Goal: Feedback & Contribution: Submit feedback/report problem

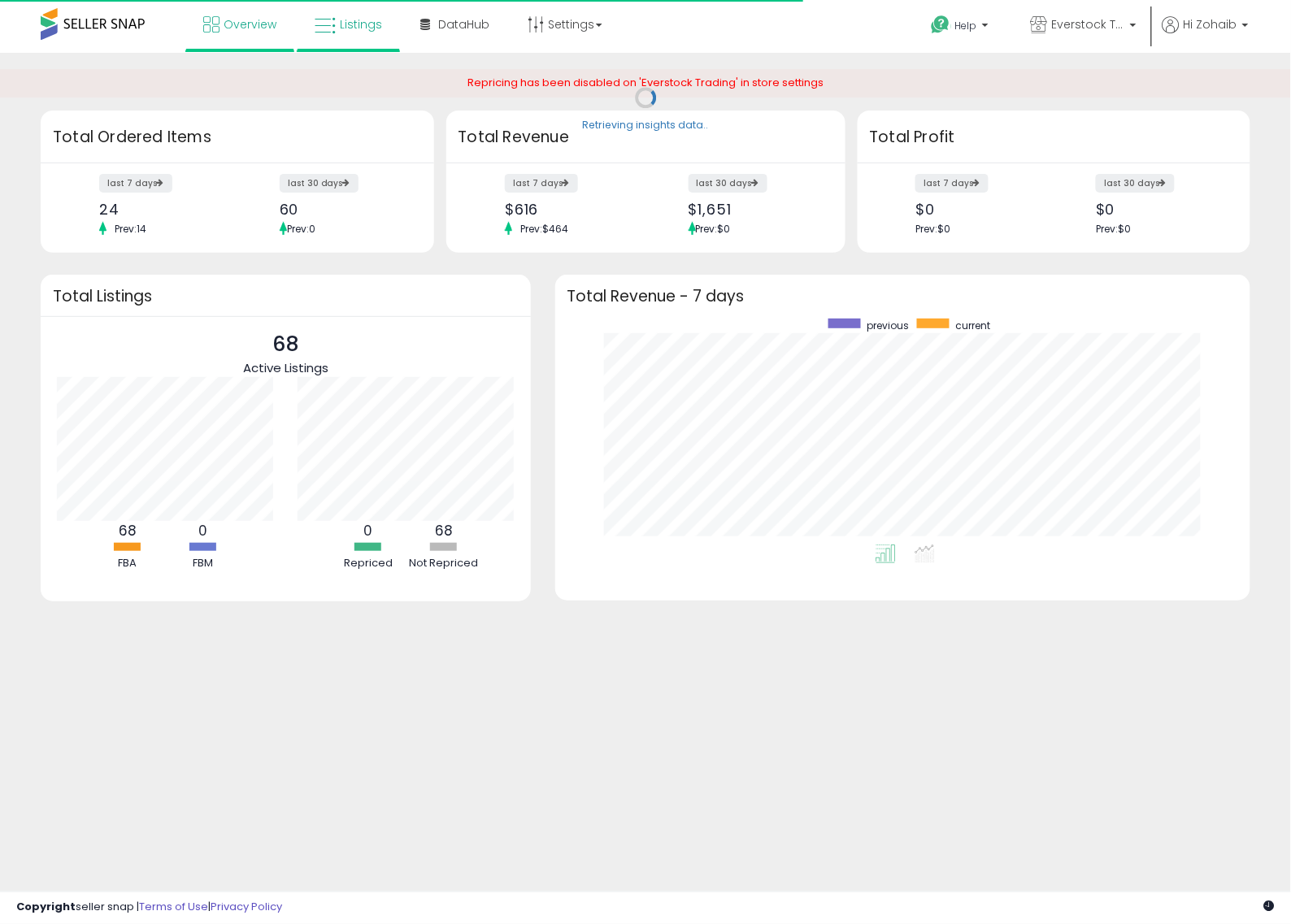
scroll to position [226, 663]
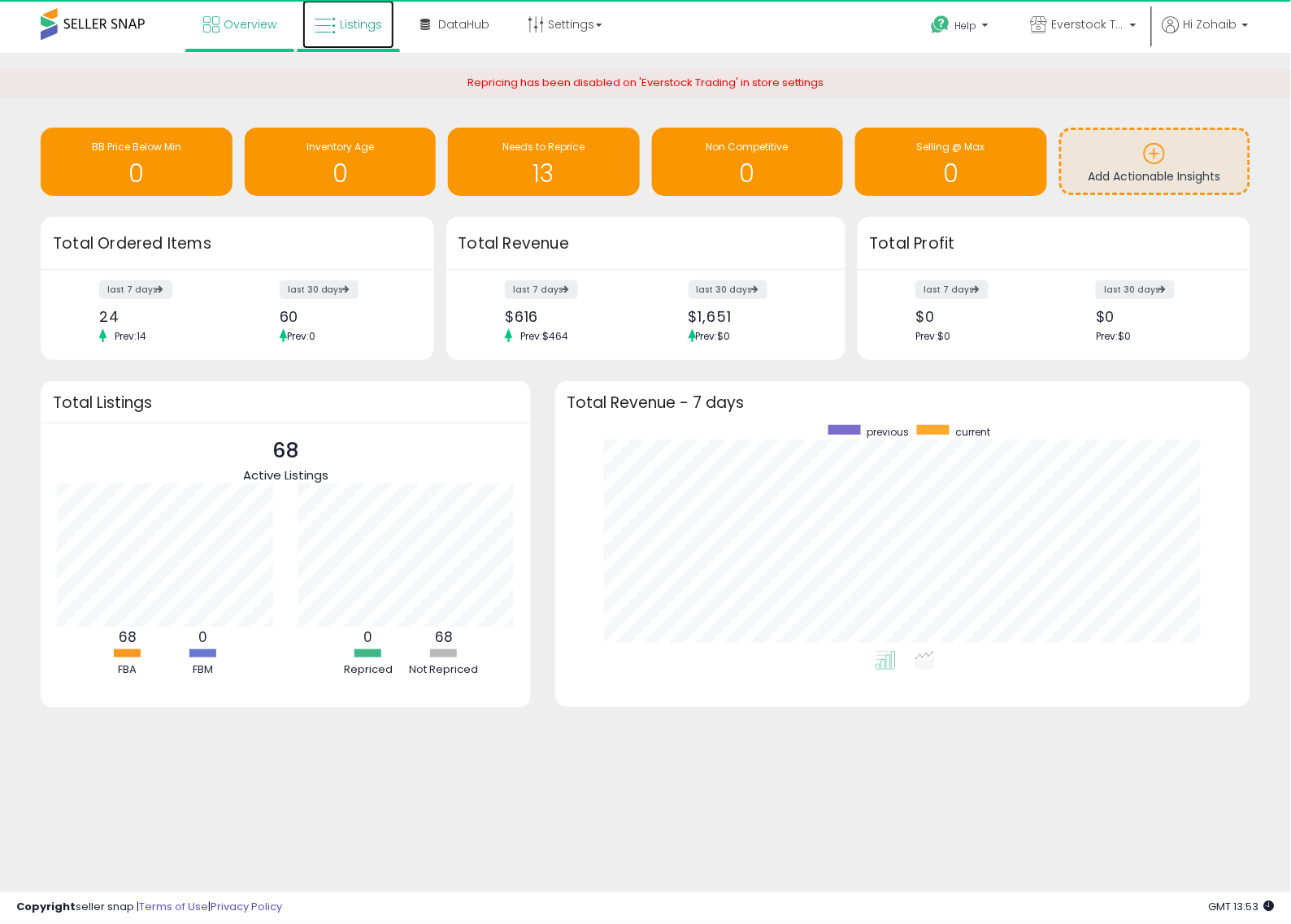
click at [343, 21] on span "Listings" at bounding box center [361, 25] width 43 height 17
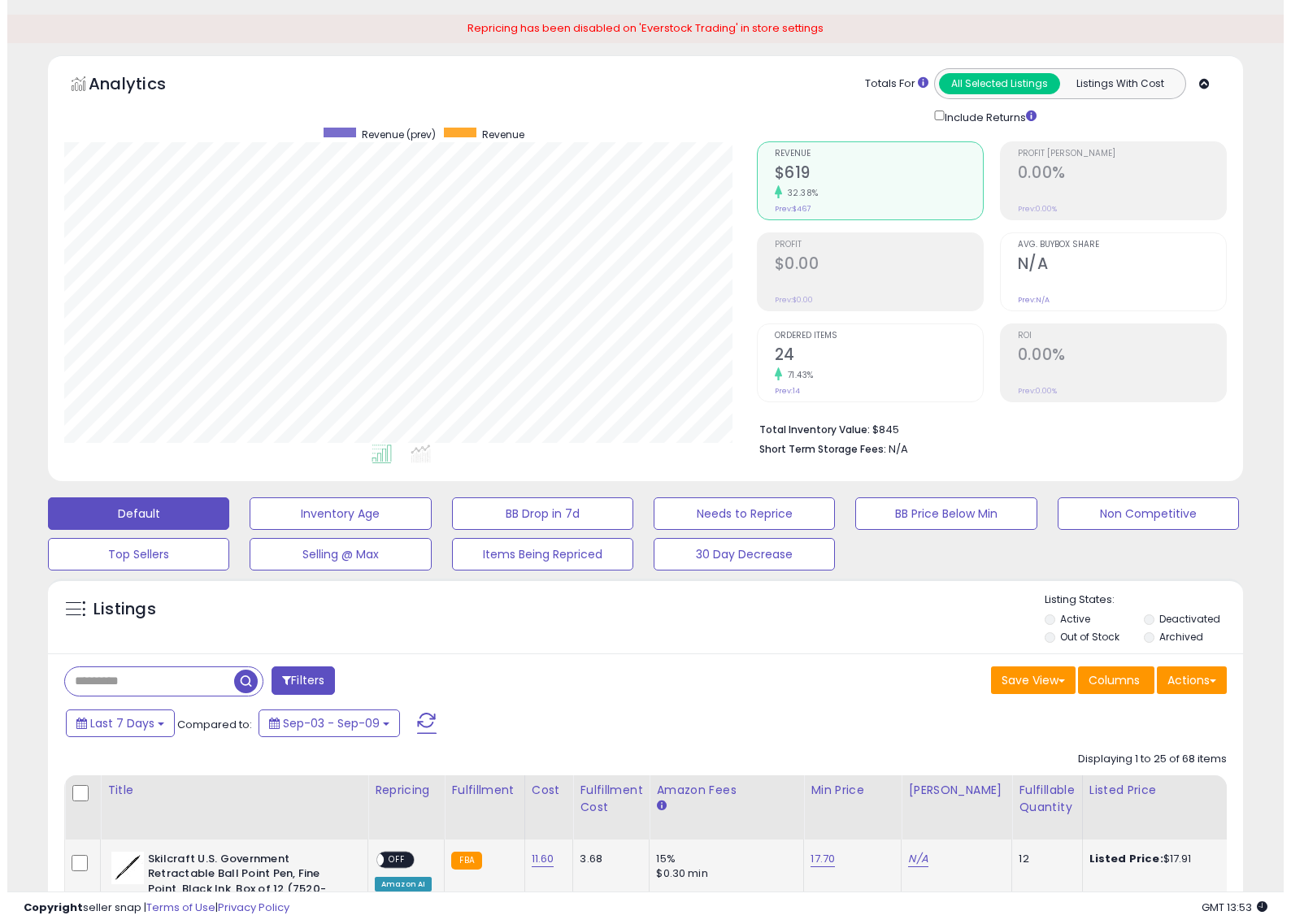
scroll to position [305, 0]
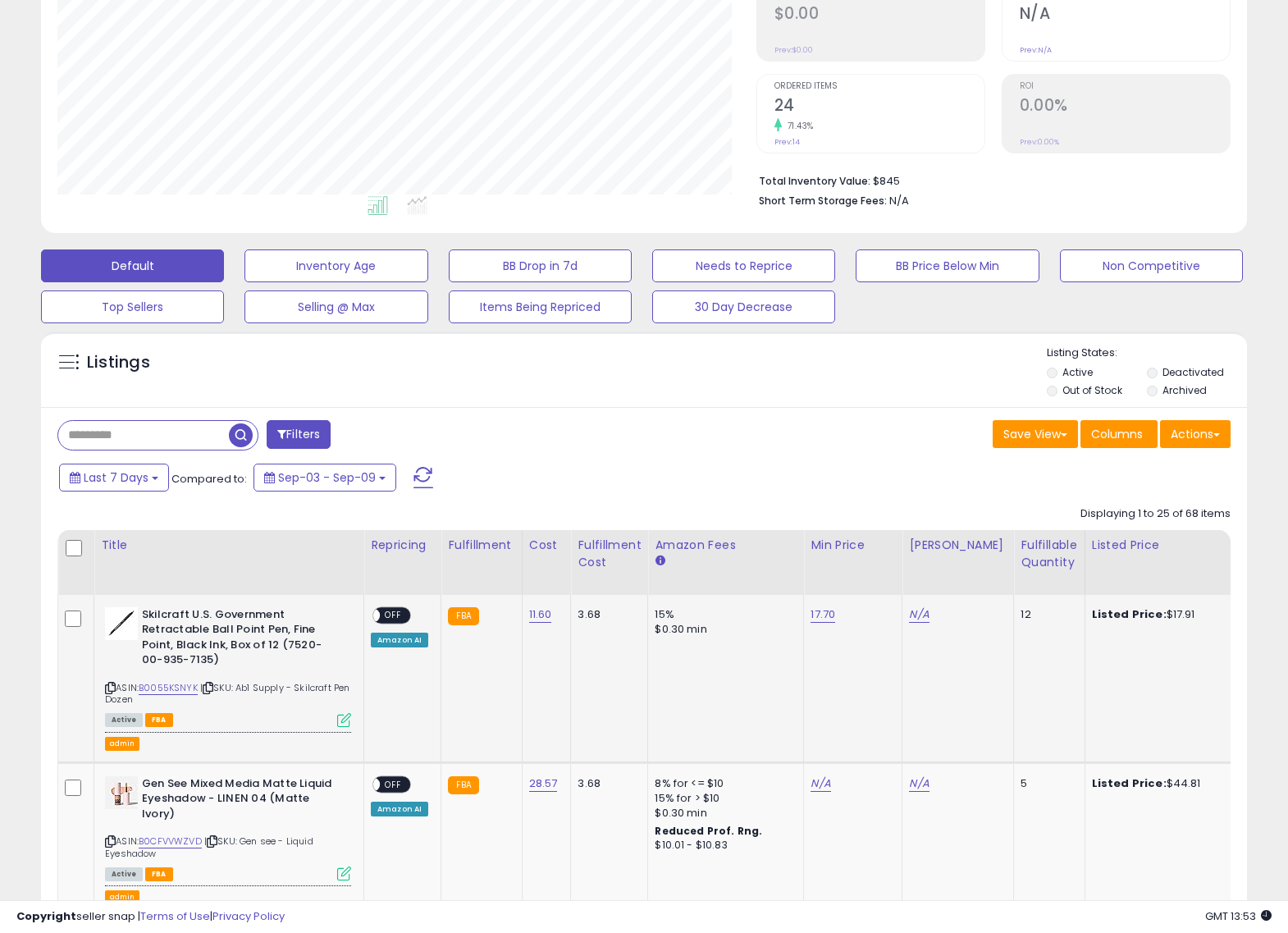
click at [352, 720] on td "**********" at bounding box center [230, 679] width 270 height 168
click at [343, 723] on icon at bounding box center [344, 720] width 14 height 14
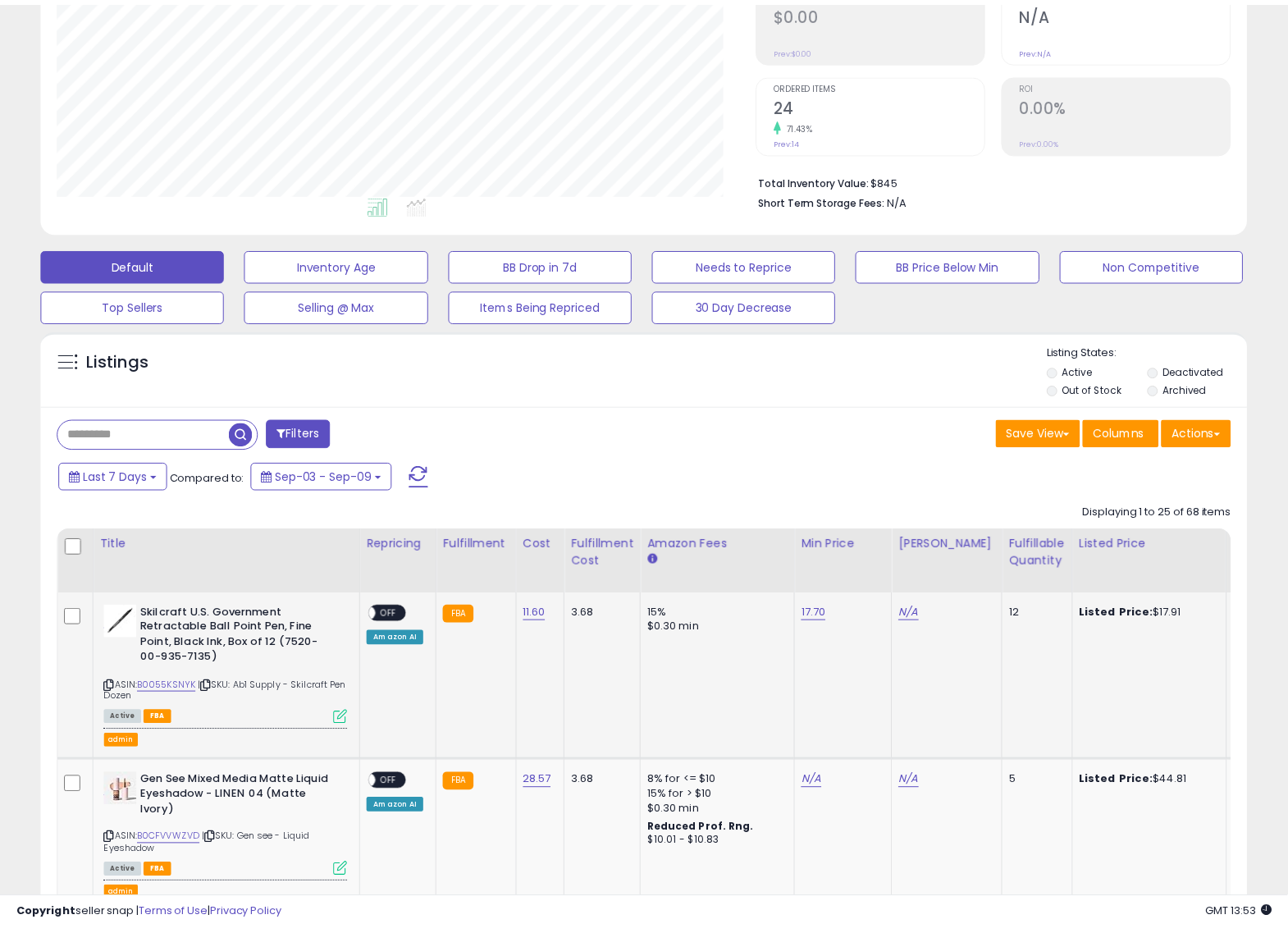
scroll to position [337, 708]
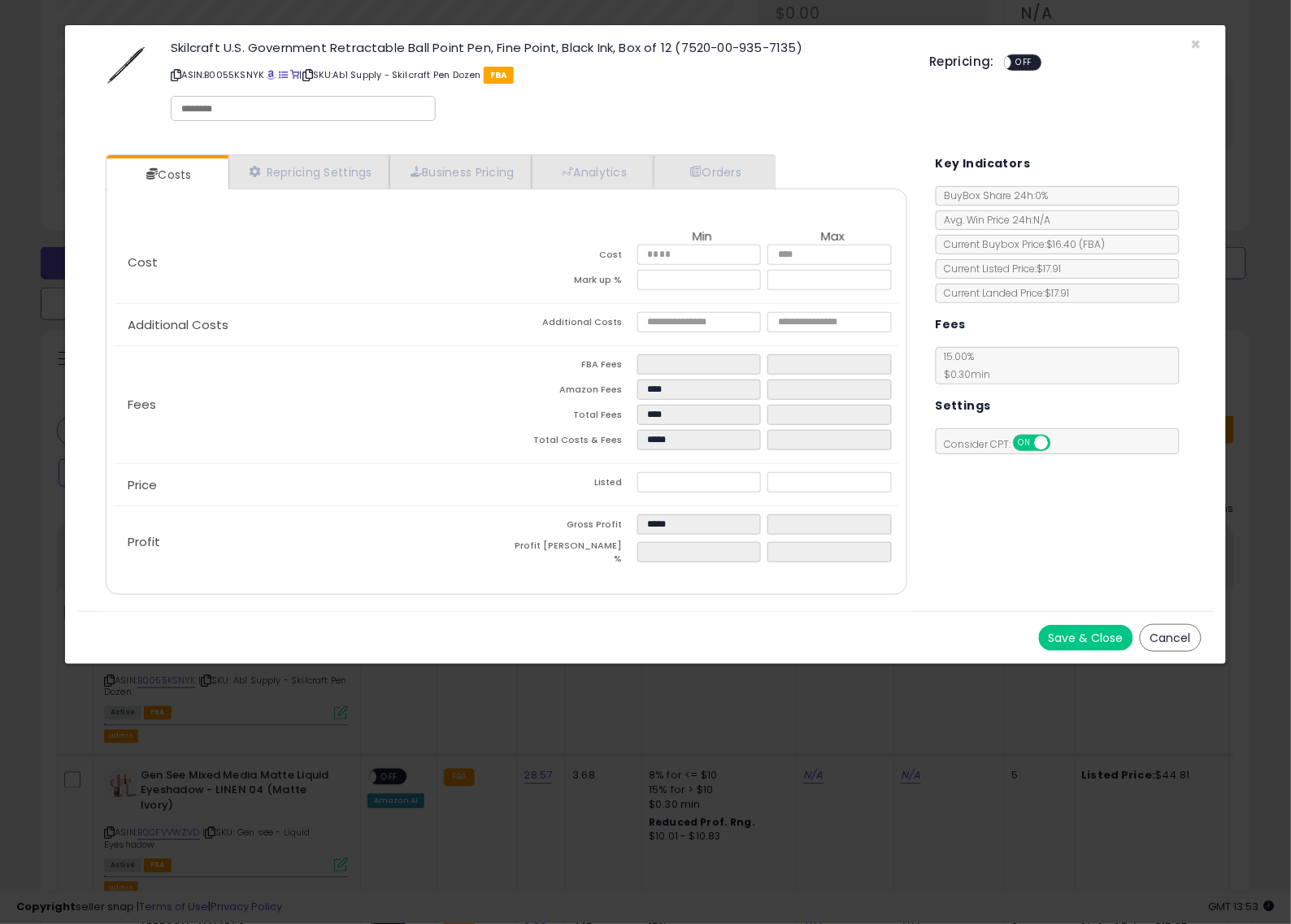
click at [1179, 634] on button "Cancel" at bounding box center [1170, 638] width 62 height 28
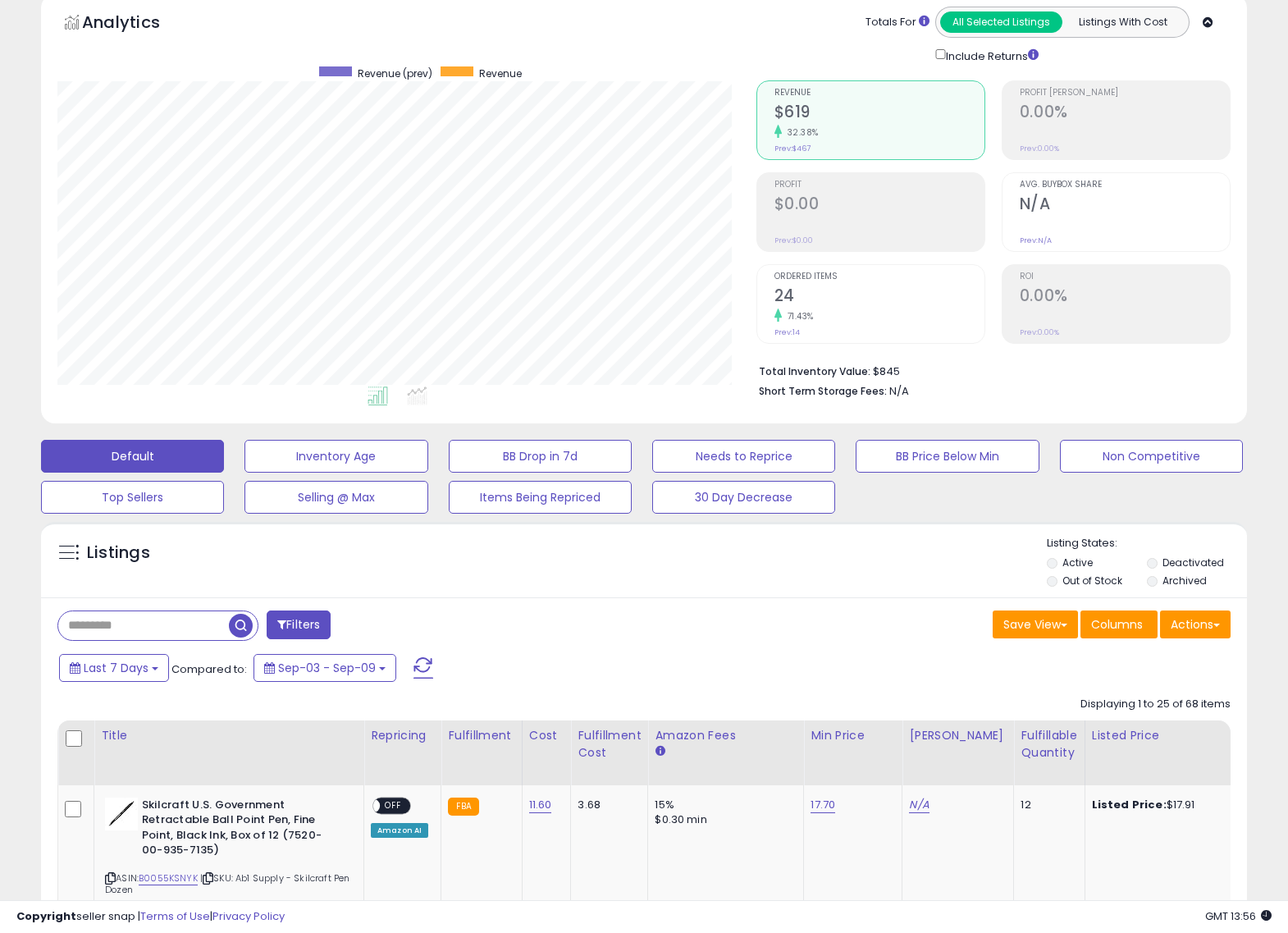
scroll to position [0, 0]
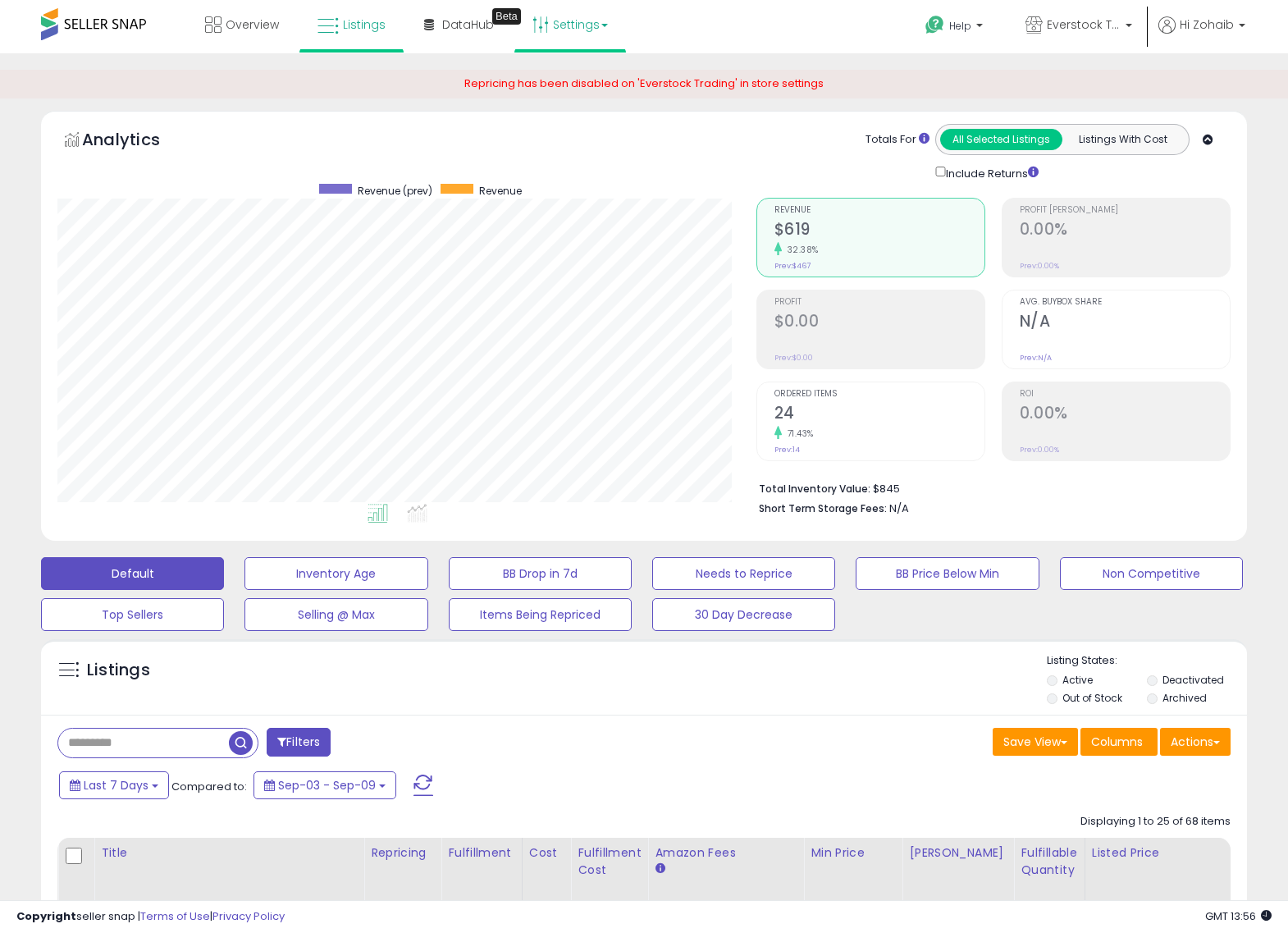
click at [604, 21] on link "Settings" at bounding box center [570, 24] width 100 height 50
click at [557, 80] on link "Store settings" at bounding box center [573, 83] width 74 height 16
click at [1097, 26] on span "Everstock Trading" at bounding box center [1084, 25] width 74 height 17
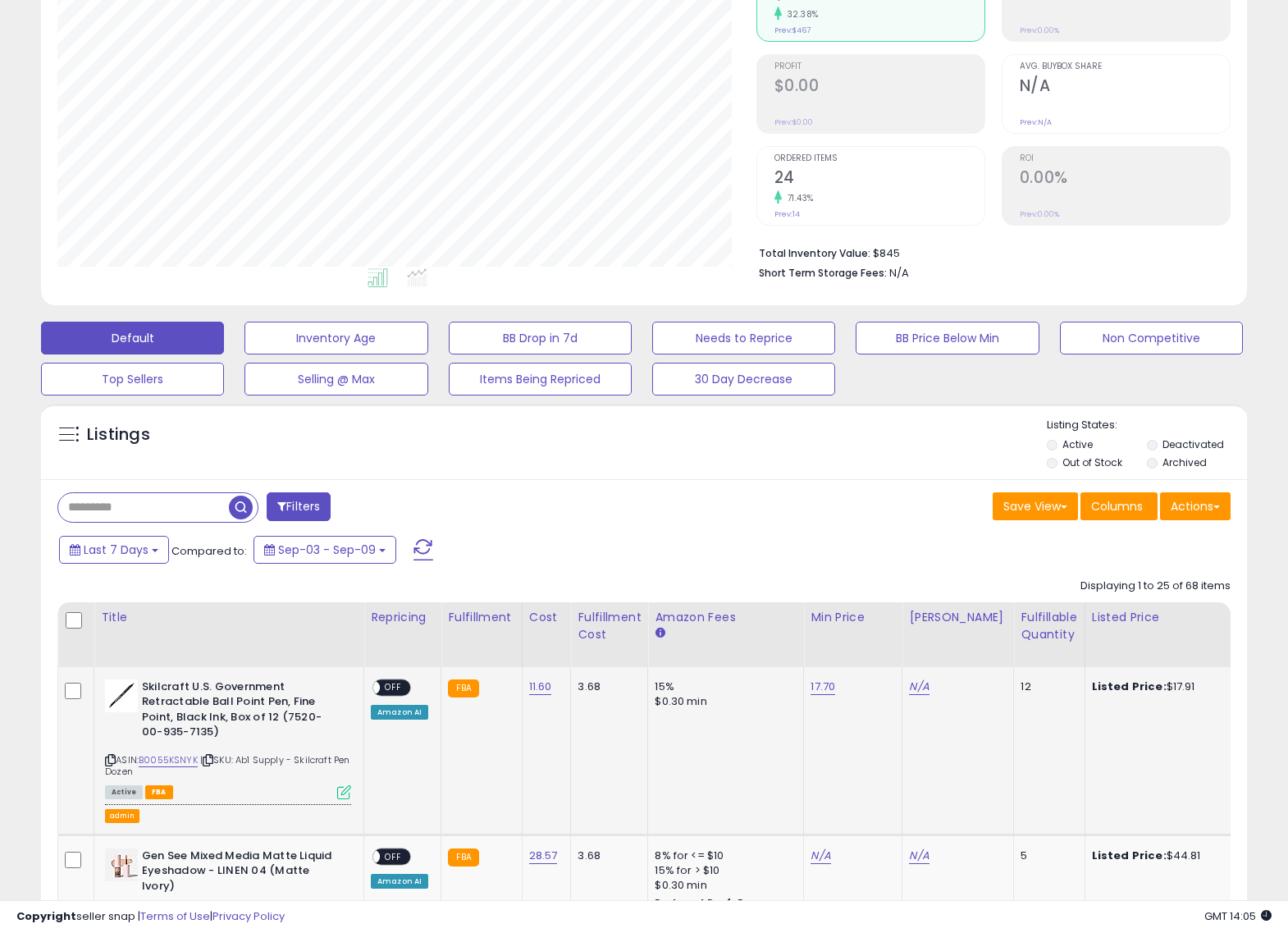
scroll to position [513, 0]
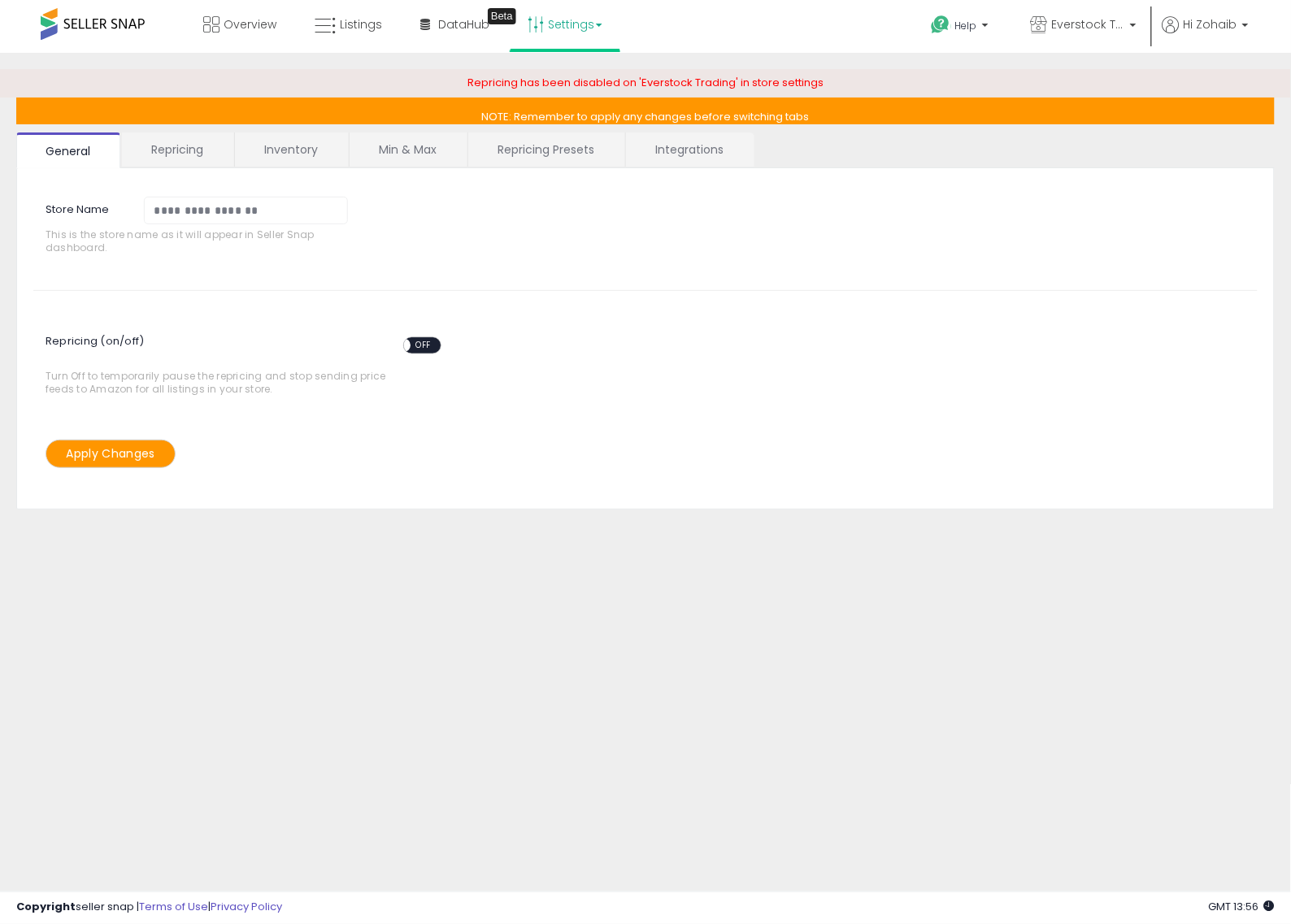
click at [265, 153] on link "Inventory" at bounding box center [291, 150] width 112 height 34
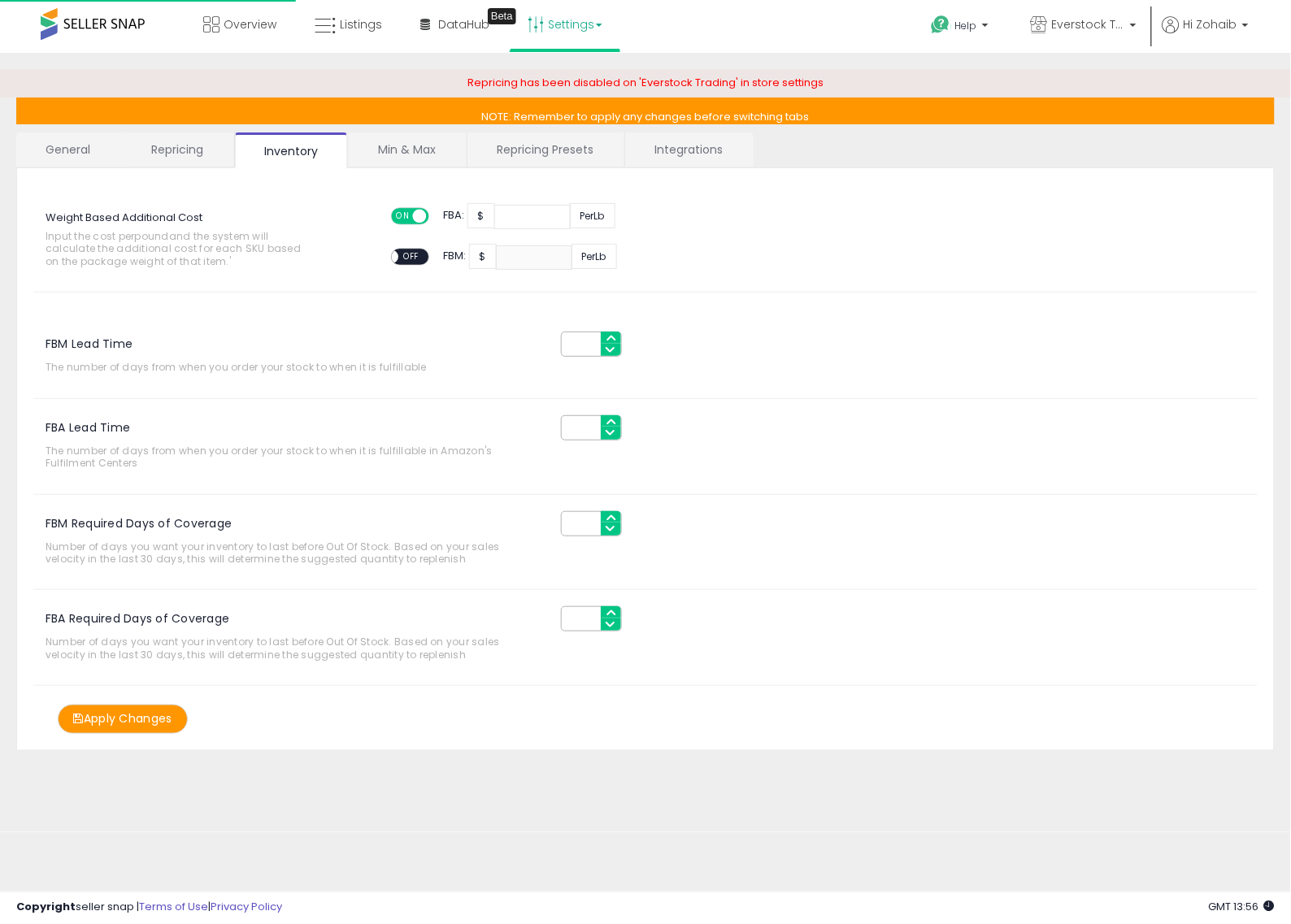
click at [177, 163] on link "Repricing" at bounding box center [176, 150] width 111 height 34
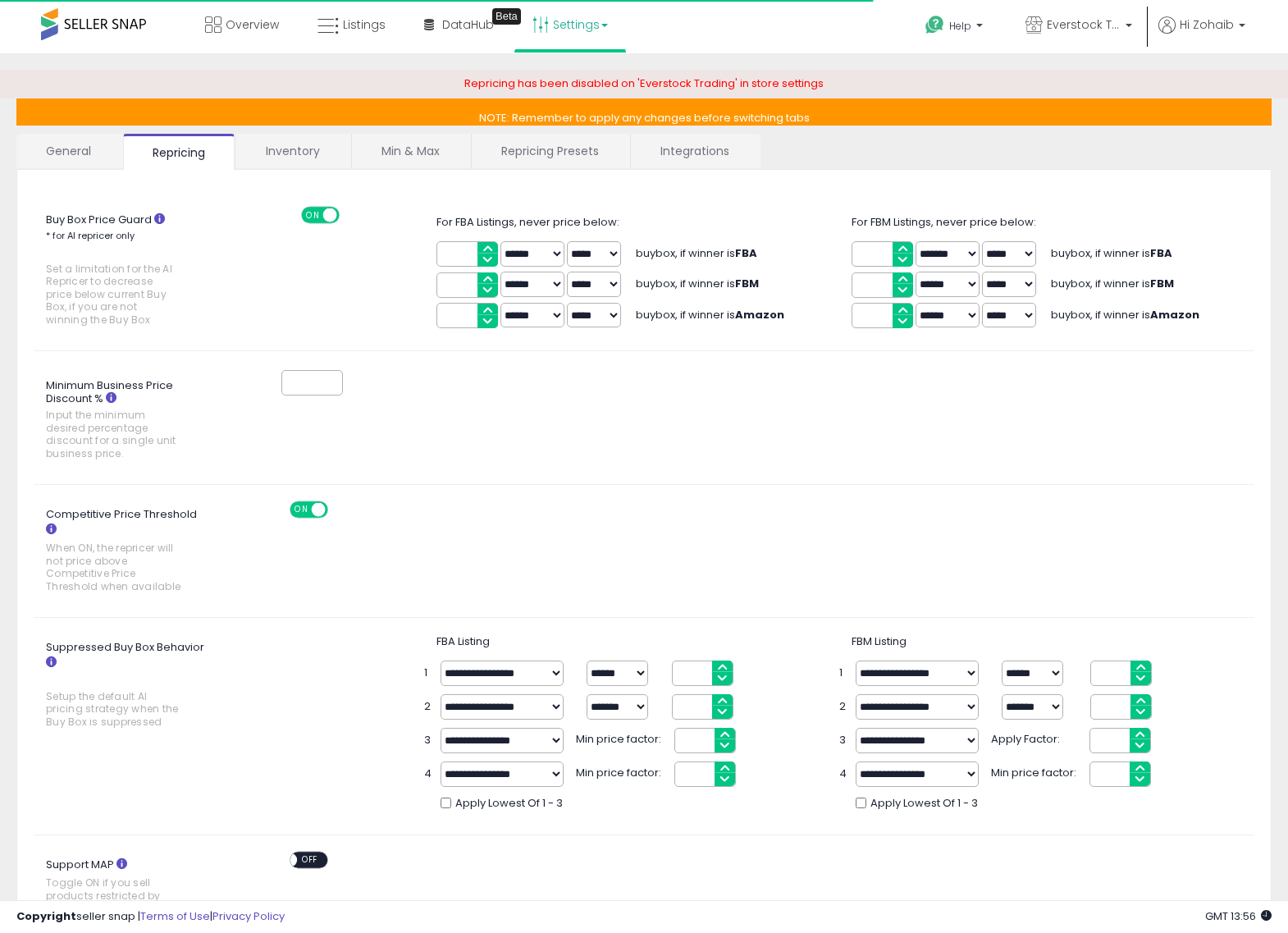
click at [416, 155] on link "Min & Max" at bounding box center [411, 151] width 117 height 35
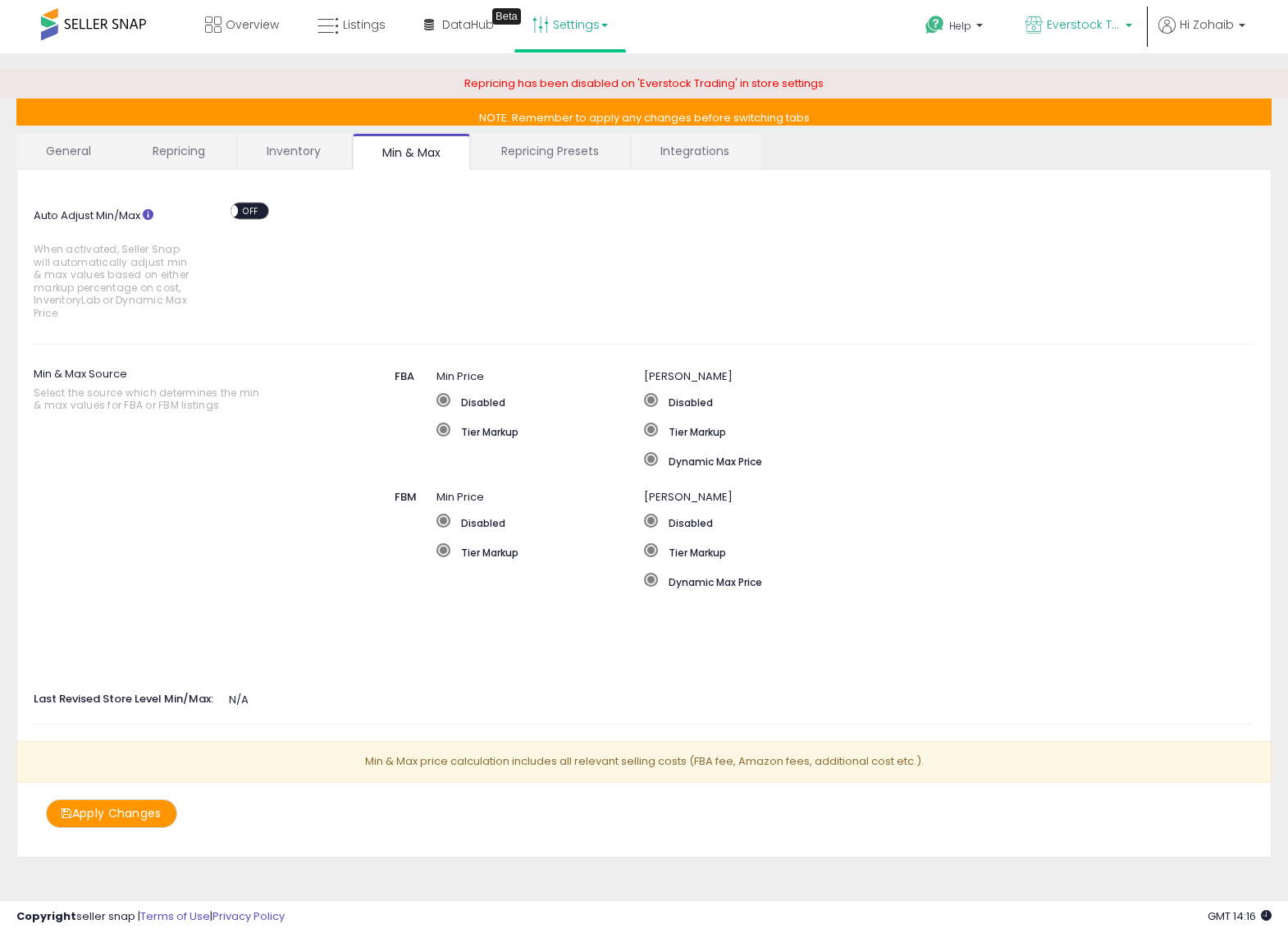
click at [1088, 30] on span "Everstock Trading" at bounding box center [1084, 25] width 74 height 17
click at [953, 23] on span "Help" at bounding box center [961, 25] width 22 height 14
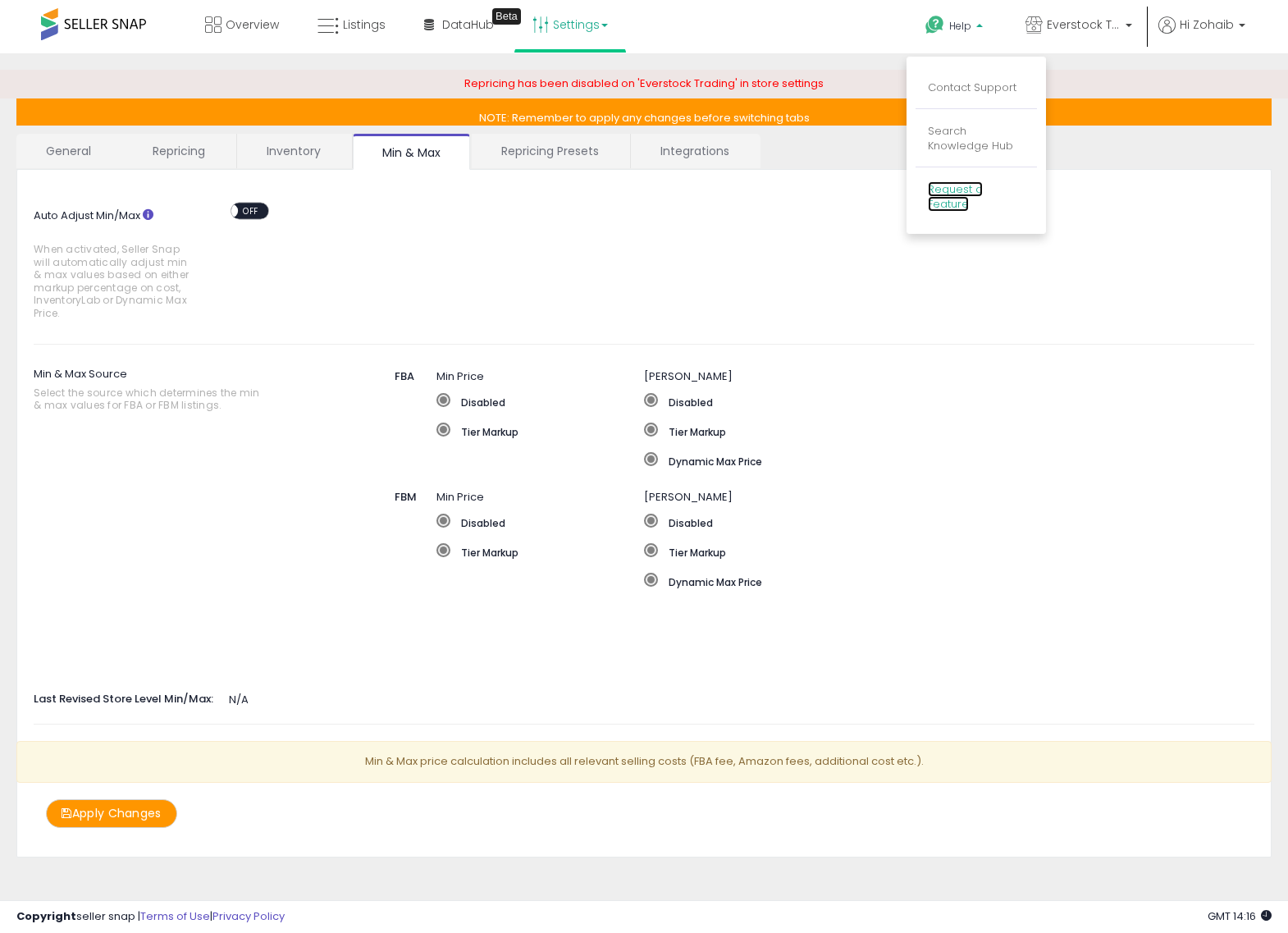
click at [961, 194] on link "Request a Feature" at bounding box center [955, 196] width 55 height 31
